Goal: Information Seeking & Learning: Learn about a topic

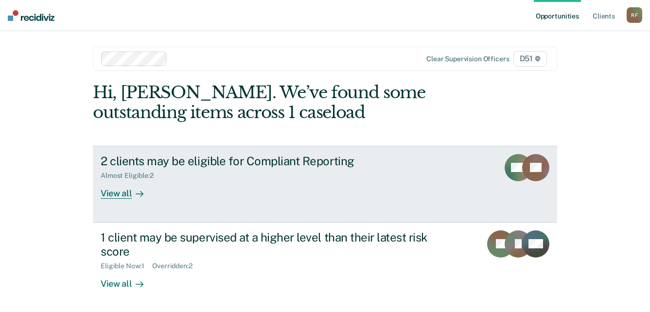
click at [106, 197] on div "View all" at bounding box center [128, 189] width 54 height 19
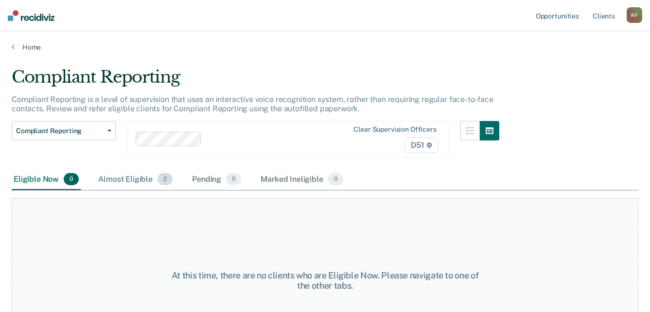
click at [133, 179] on div "Almost Eligible 2" at bounding box center [135, 179] width 78 height 21
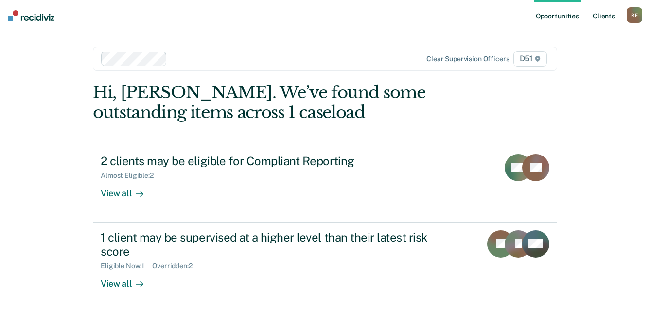
click at [601, 18] on link "Client s" at bounding box center [604, 15] width 26 height 31
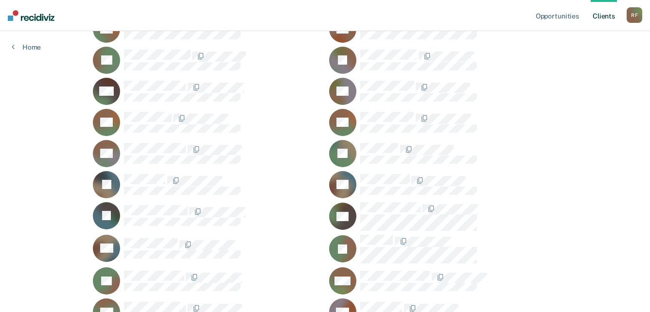
scroll to position [243, 0]
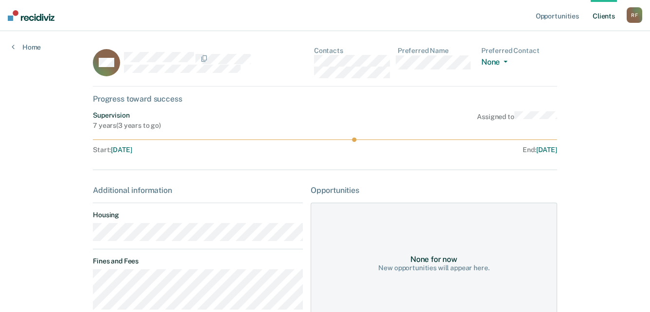
click at [312, 64] on div "WH Contacts Preferred Name Preferred Contact None Call Text Email None" at bounding box center [325, 67] width 465 height 40
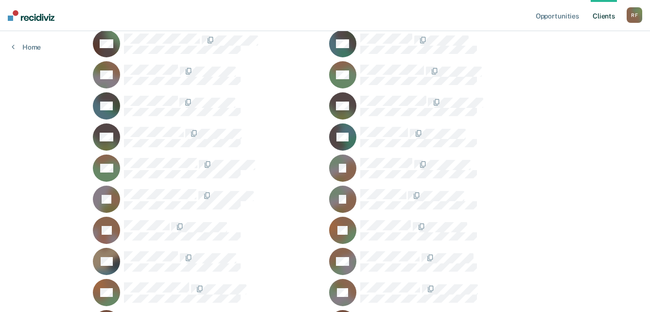
scroll to position [584, 0]
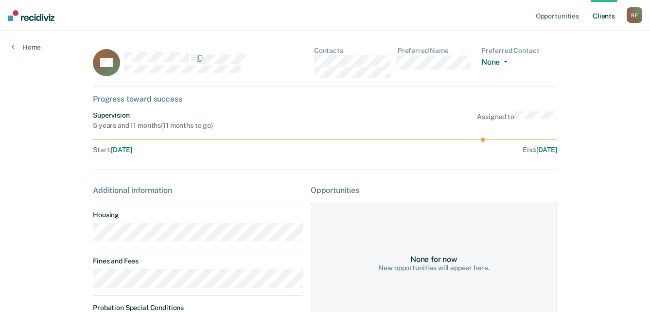
click at [89, 237] on main "BK Contacts Preferred Name Preferred Contact None Call Text Email None Progress…" at bounding box center [325, 257] width 488 height 452
click at [314, 62] on div "BK Contacts Preferred Name Preferred Contact None Call Text Email None" at bounding box center [325, 67] width 465 height 40
drag, startPoint x: 24, startPoint y: 0, endPoint x: 618, endPoint y: 165, distance: 616.2
click at [618, 165] on div "Opportunities Client s [PERSON_NAME] R F Profile How it works Log Out Home BK C…" at bounding box center [325, 253] width 650 height 507
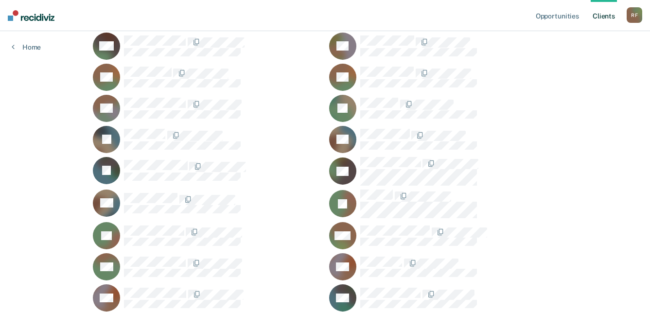
scroll to position [243, 0]
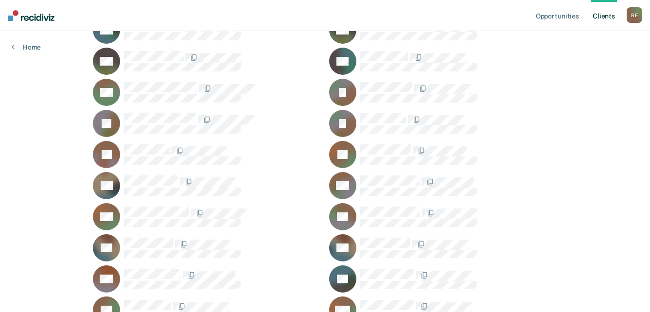
scroll to position [681, 0]
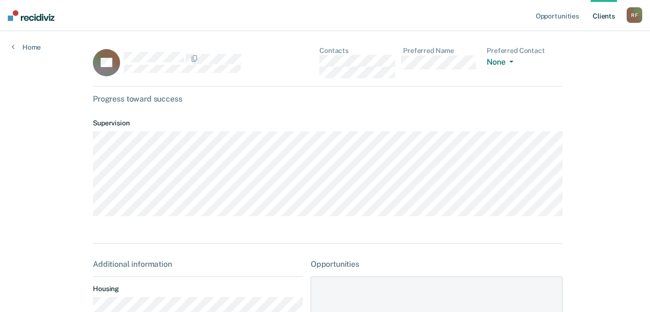
click at [314, 63] on div "DL Contacts Preferred Name Preferred Contact None Call Text Email None" at bounding box center [328, 67] width 470 height 40
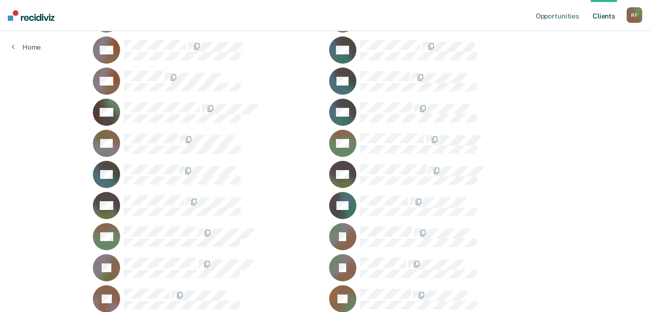
scroll to position [535, 0]
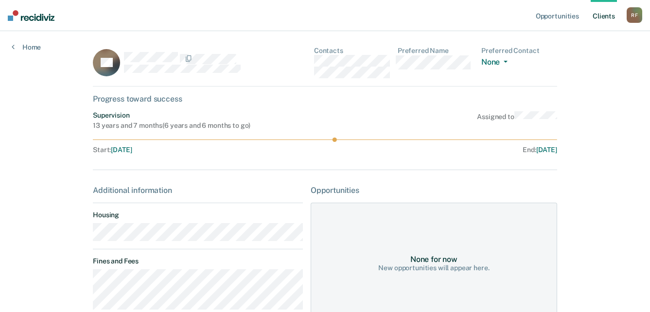
click at [313, 63] on div "PK Contacts Preferred Name Preferred Contact None Call Text Email None" at bounding box center [325, 67] width 465 height 40
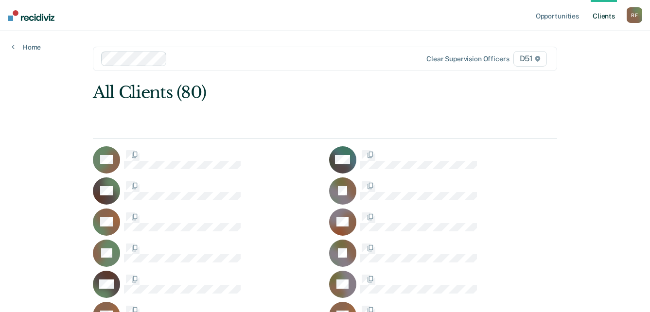
scroll to position [535, 0]
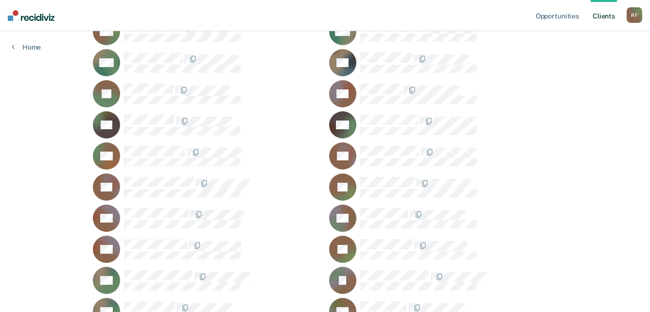
scroll to position [1022, 0]
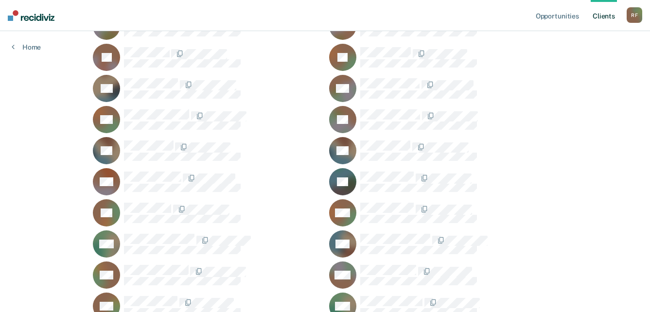
scroll to position [778, 0]
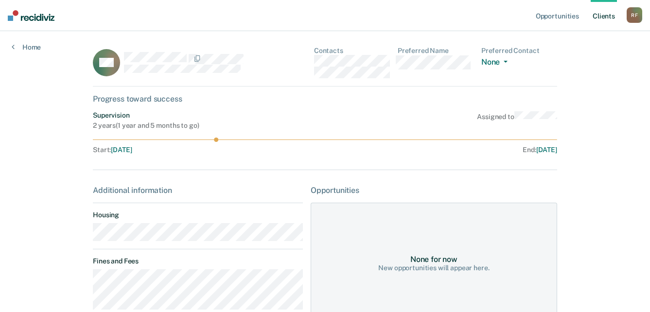
click at [315, 64] on div "CM Contacts Preferred Name Preferred Contact None Call Text Email None" at bounding box center [325, 67] width 465 height 40
